Goal: Check status

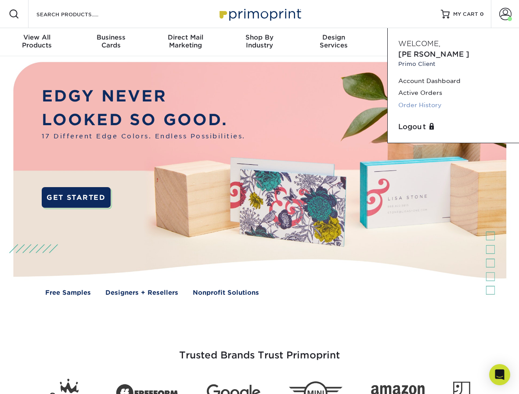
click at [429, 99] on link "Order History" at bounding box center [453, 105] width 110 height 12
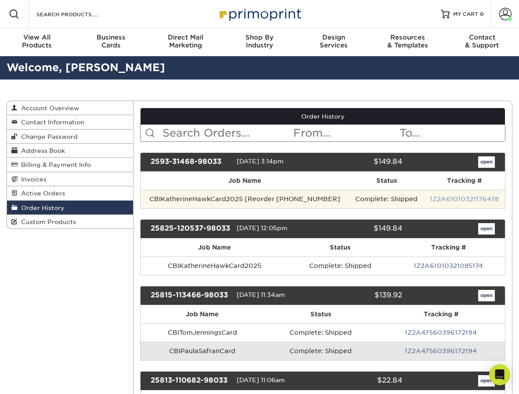
click at [442, 199] on link "1Z2A61010321176478" at bounding box center [464, 198] width 69 height 7
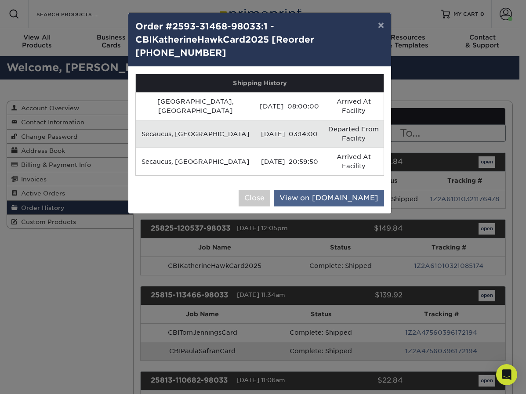
click at [333, 190] on link "View on UPS.com" at bounding box center [329, 198] width 110 height 17
